Goal: Information Seeking & Learning: Compare options

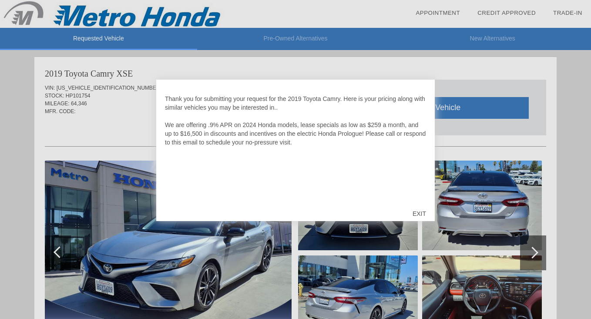
click at [416, 215] on div "EXIT" at bounding box center [419, 214] width 31 height 26
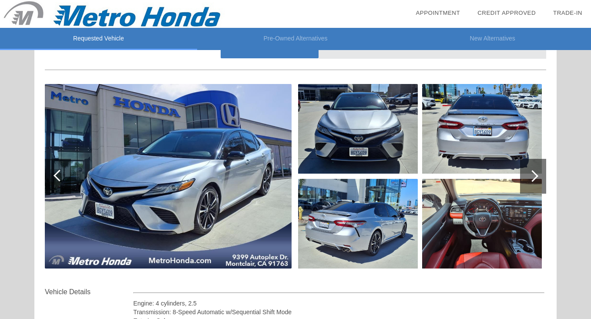
scroll to position [88, 0]
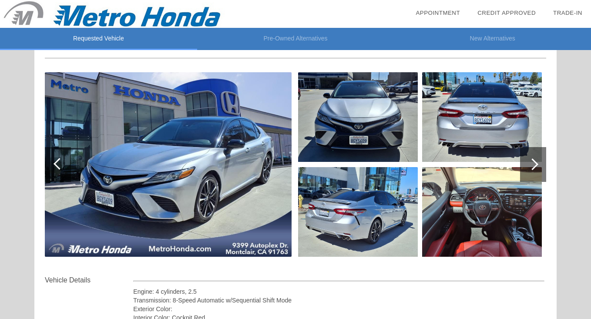
click at [538, 164] on div at bounding box center [533, 164] width 12 height 12
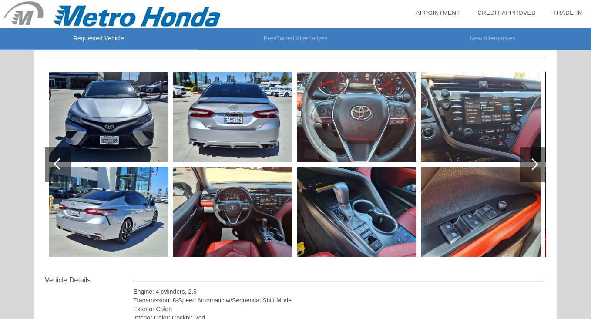
click at [538, 164] on div at bounding box center [533, 164] width 12 height 12
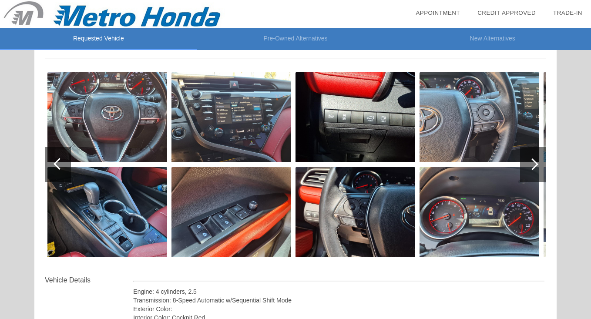
click at [538, 164] on div at bounding box center [533, 164] width 12 height 12
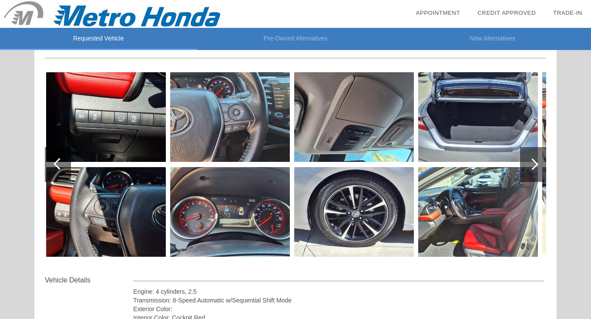
click at [538, 164] on div at bounding box center [533, 164] width 12 height 12
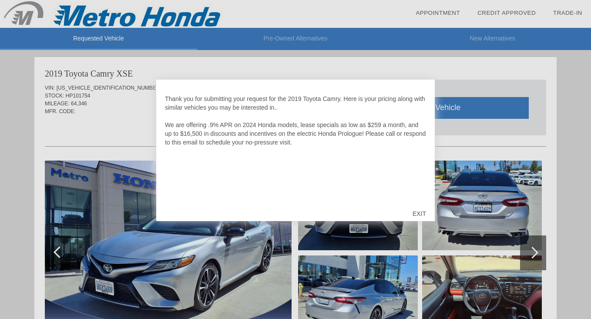
click at [416, 212] on div "EXIT" at bounding box center [419, 214] width 31 height 26
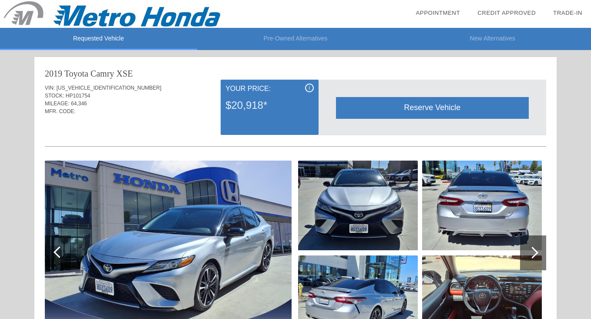
click at [297, 39] on li "Pre-Owned Alternatives" at bounding box center [295, 39] width 197 height 22
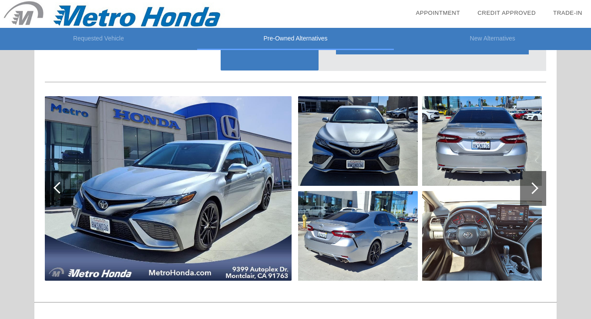
scroll to position [420, 0]
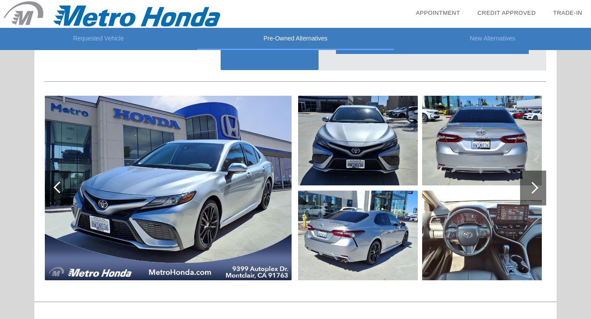
click at [534, 187] on div at bounding box center [533, 188] width 12 height 12
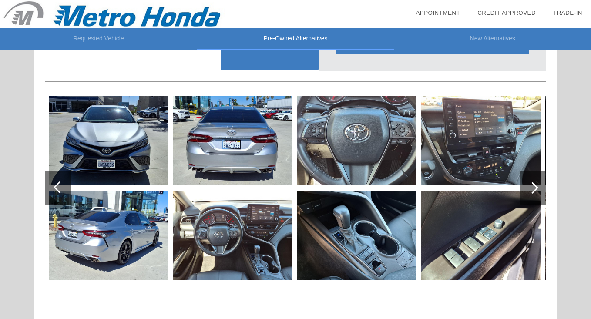
click at [534, 187] on div at bounding box center [533, 188] width 12 height 12
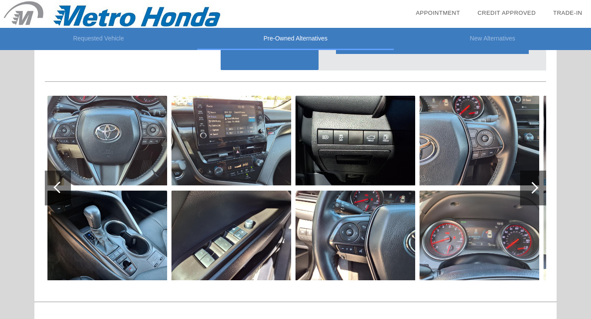
click at [534, 187] on div at bounding box center [533, 188] width 12 height 12
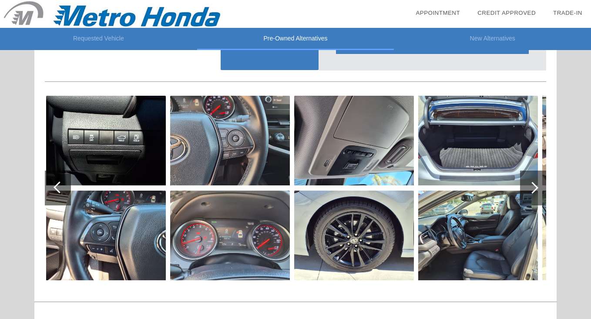
click at [534, 187] on div at bounding box center [533, 188] width 12 height 12
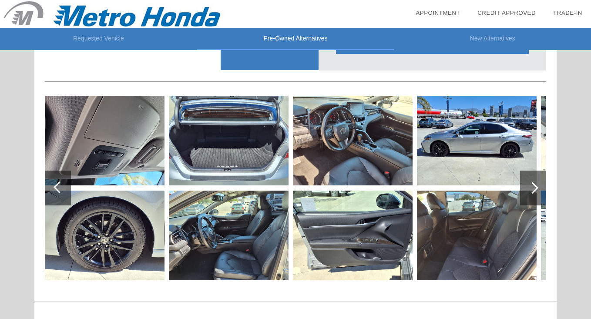
click at [534, 187] on div at bounding box center [533, 188] width 12 height 12
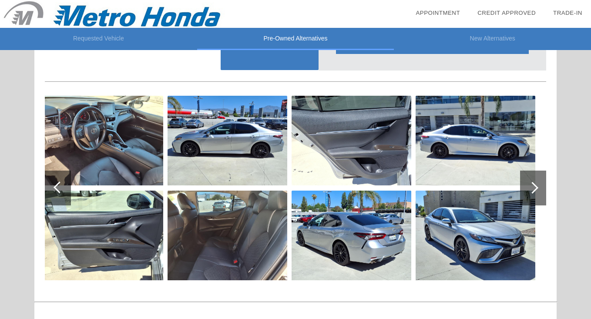
click at [534, 187] on div at bounding box center [533, 188] width 12 height 12
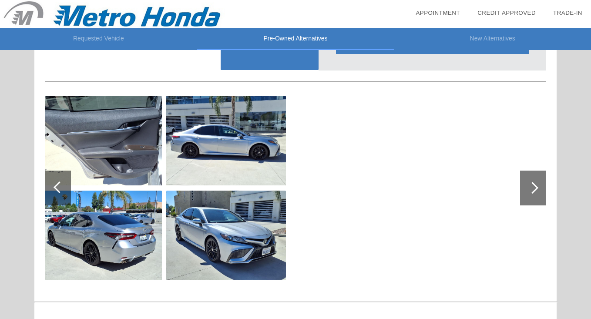
click at [60, 185] on div at bounding box center [60, 188] width 12 height 12
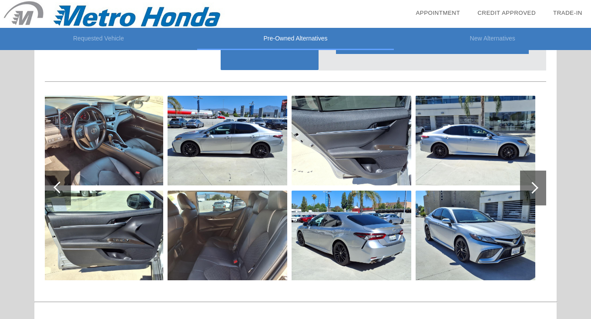
click at [60, 185] on div at bounding box center [60, 188] width 12 height 12
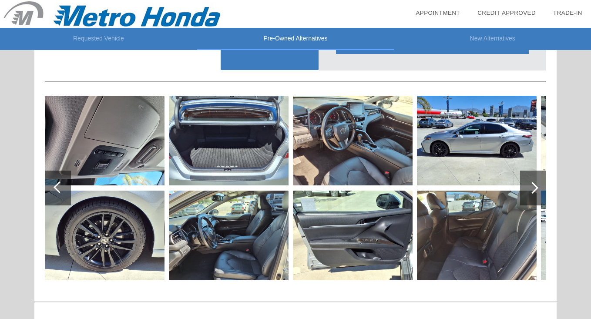
click at [60, 185] on div at bounding box center [60, 188] width 12 height 12
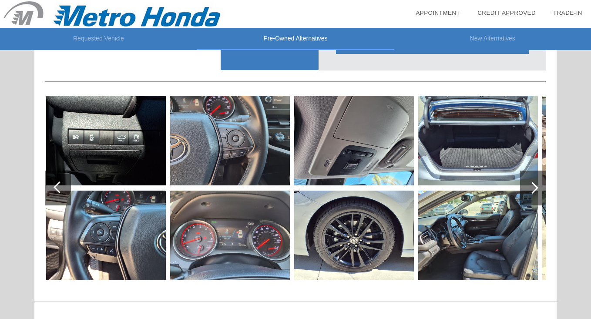
click at [532, 196] on div at bounding box center [533, 188] width 26 height 35
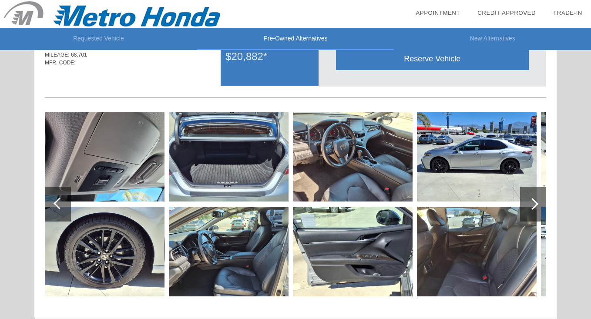
scroll to position [405, 0]
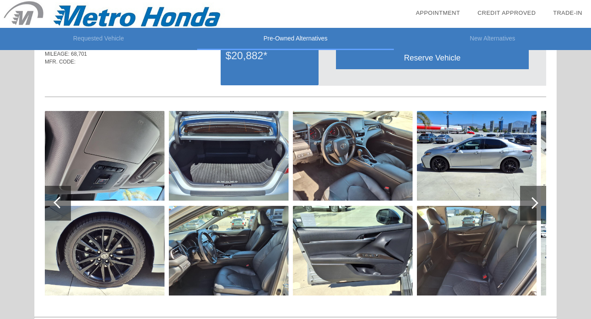
click at [58, 202] on div at bounding box center [60, 203] width 12 height 12
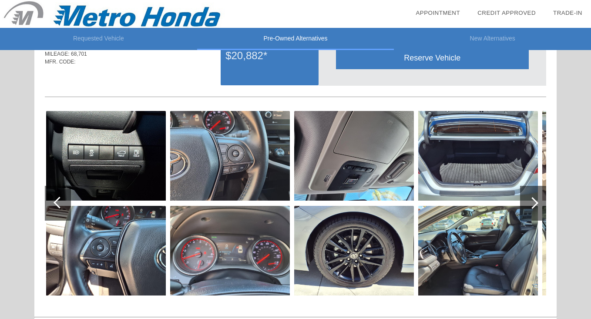
click at [58, 202] on div at bounding box center [60, 203] width 12 height 12
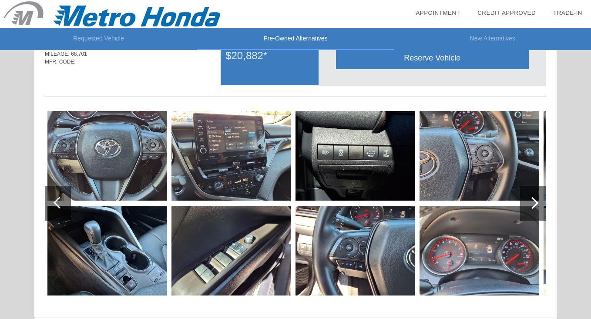
click at [58, 204] on div at bounding box center [60, 203] width 12 height 12
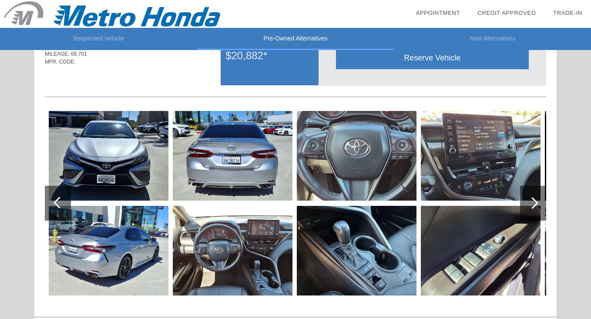
click at [228, 265] on img at bounding box center [233, 251] width 120 height 90
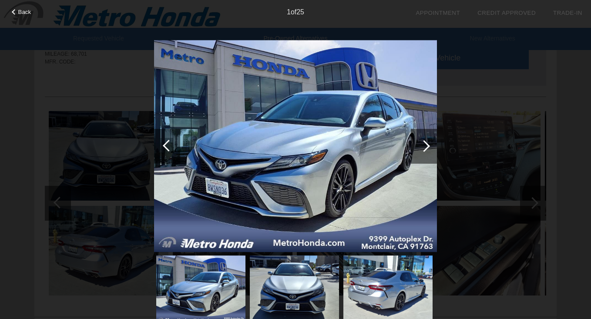
click at [419, 140] on div at bounding box center [424, 146] width 26 height 35
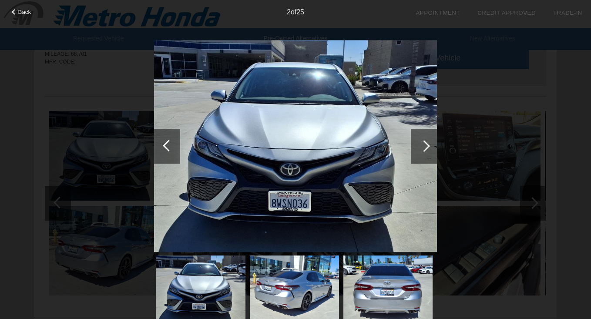
click at [419, 140] on div at bounding box center [424, 146] width 26 height 35
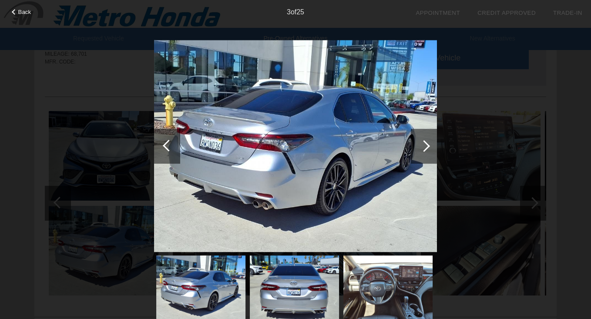
click at [419, 140] on div at bounding box center [424, 146] width 26 height 35
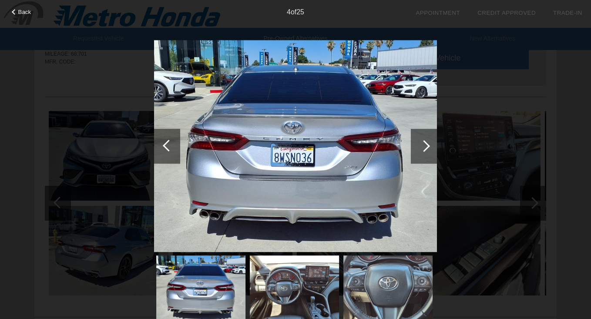
click at [419, 140] on div at bounding box center [424, 146] width 26 height 35
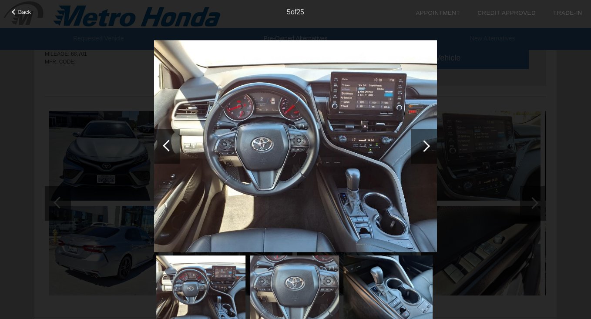
click at [423, 143] on div at bounding box center [424, 146] width 12 height 12
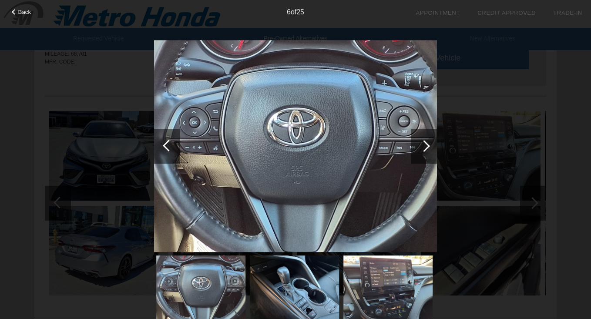
click at [160, 149] on div at bounding box center [167, 146] width 26 height 35
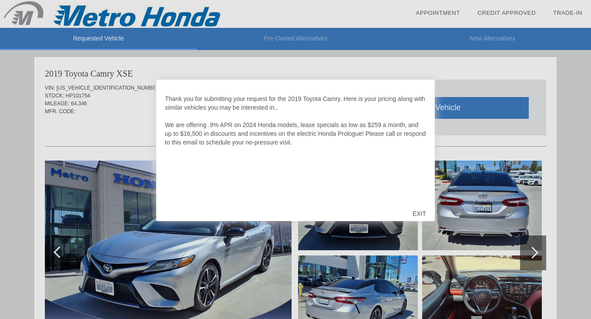
click at [419, 213] on div "EXIT" at bounding box center [419, 214] width 31 height 26
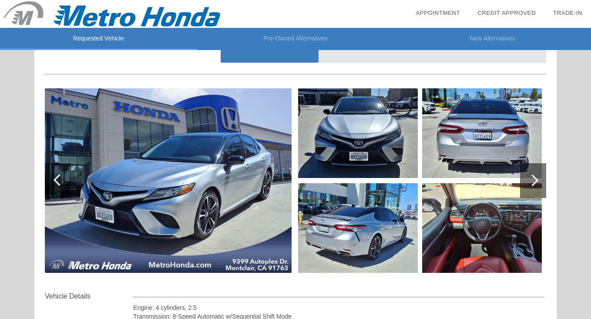
scroll to position [76, 0]
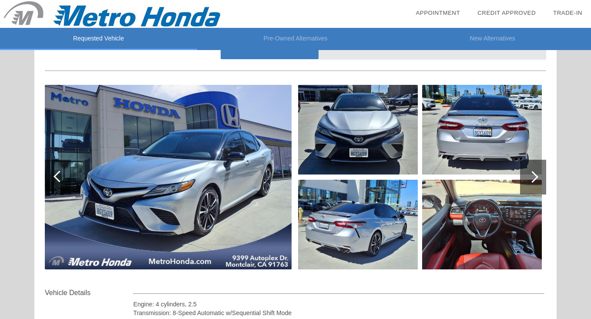
click at [492, 241] on img at bounding box center [482, 225] width 120 height 90
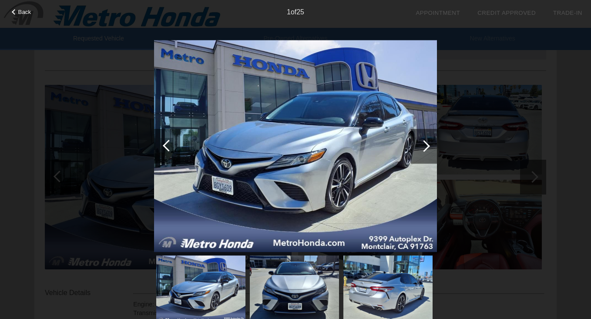
click at [418, 150] on div at bounding box center [424, 146] width 26 height 35
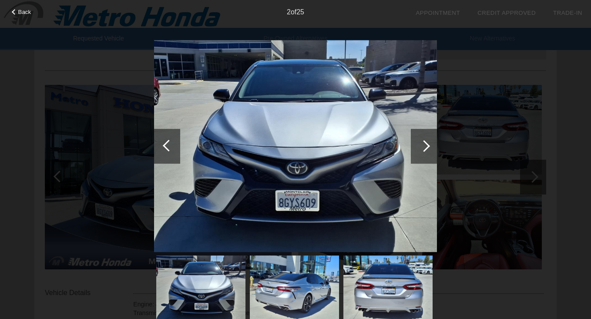
click at [418, 150] on div at bounding box center [424, 146] width 26 height 35
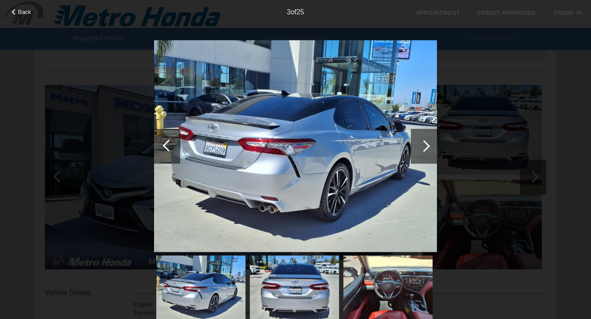
click at [386, 297] on img at bounding box center [388, 289] width 89 height 67
click at [424, 145] on div at bounding box center [424, 146] width 12 height 12
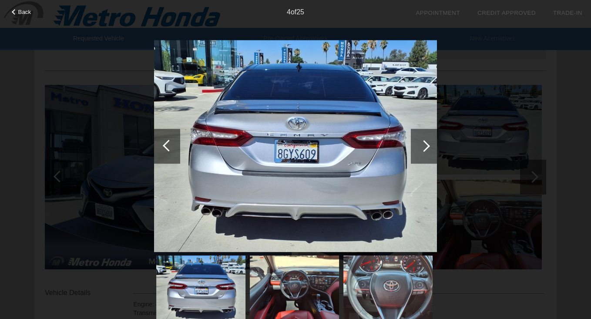
click at [424, 145] on div at bounding box center [424, 146] width 12 height 12
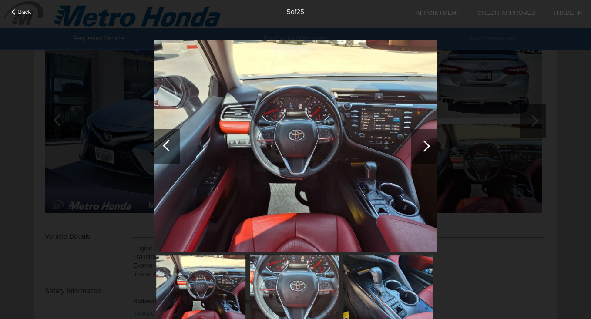
scroll to position [138, 0]
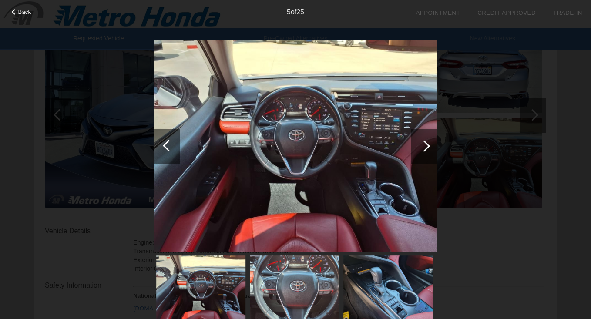
click at [420, 151] on div at bounding box center [424, 146] width 26 height 35
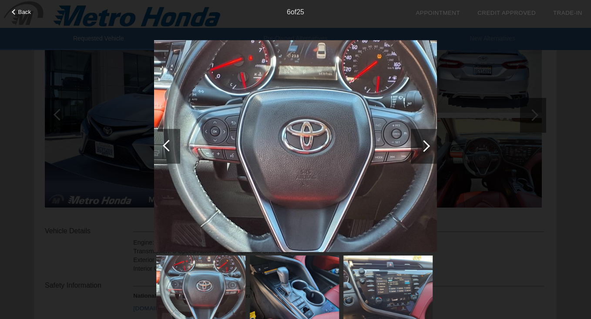
click at [165, 150] on div at bounding box center [167, 146] width 26 height 35
